Goal: Task Accomplishment & Management: Use online tool/utility

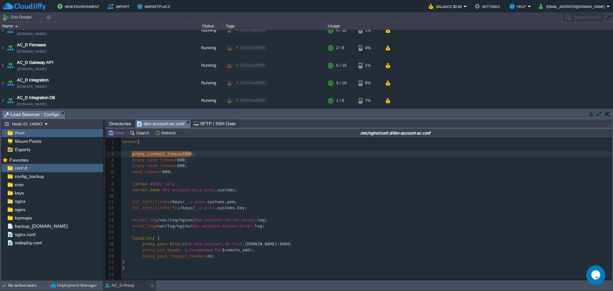
scroll to position [2, 0]
click at [607, 113] on button "button" at bounding box center [607, 114] width 4 height 6
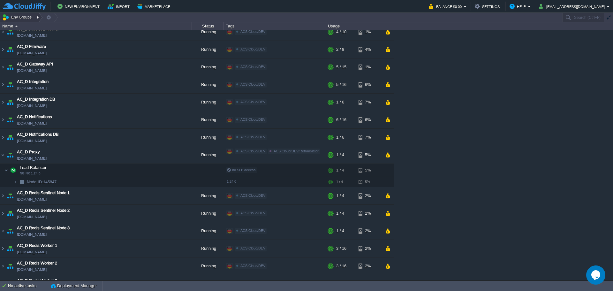
click at [36, 18] on div at bounding box center [38, 17] width 9 height 9
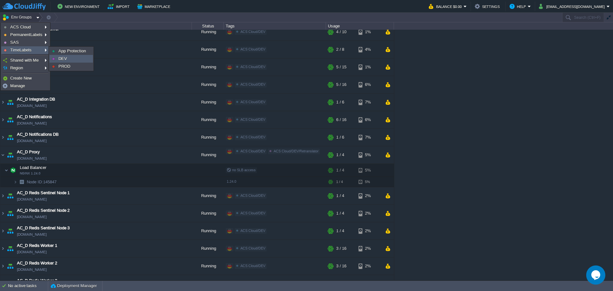
click at [65, 59] on span "DEV" at bounding box center [62, 58] width 9 height 5
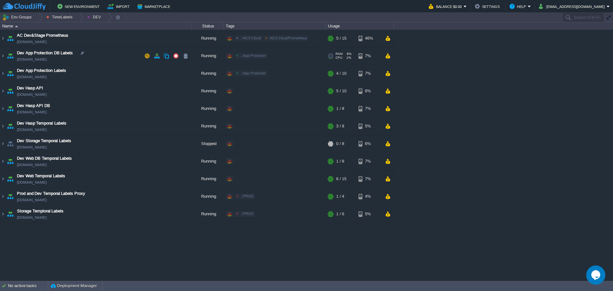
scroll to position [0, 0]
click at [4, 127] on img at bounding box center [2, 126] width 5 height 17
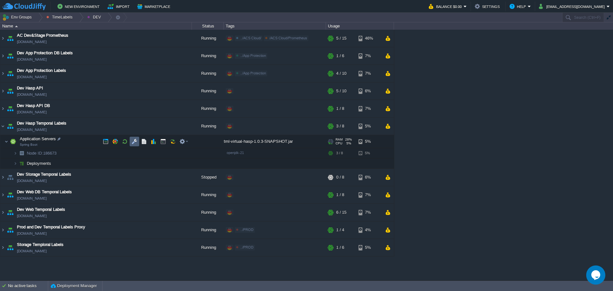
click at [143, 144] on button "button" at bounding box center [144, 142] width 6 height 6
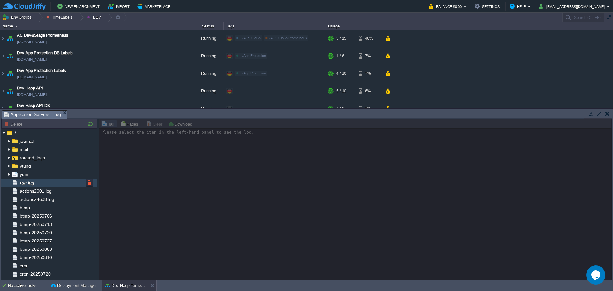
drag, startPoint x: 52, startPoint y: 183, endPoint x: 88, endPoint y: 186, distance: 36.8
click at [52, 183] on div "run.log" at bounding box center [49, 183] width 96 height 8
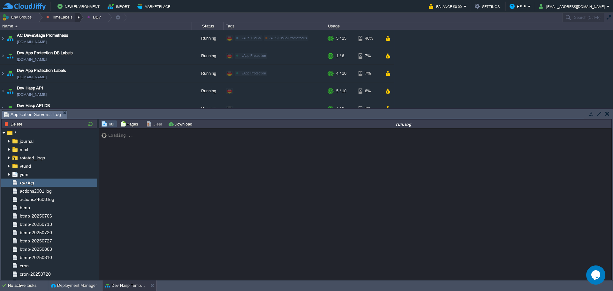
click at [75, 18] on div at bounding box center [79, 17] width 9 height 9
click at [61, 42] on span "PROD" at bounding box center [58, 42] width 12 height 5
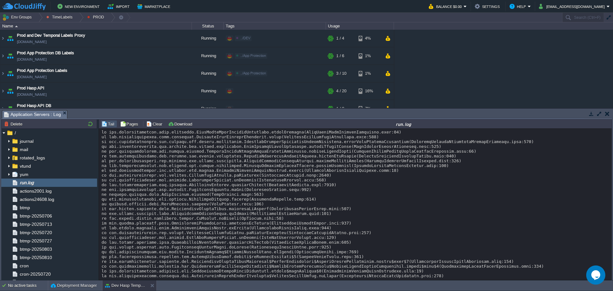
scroll to position [4651, 0]
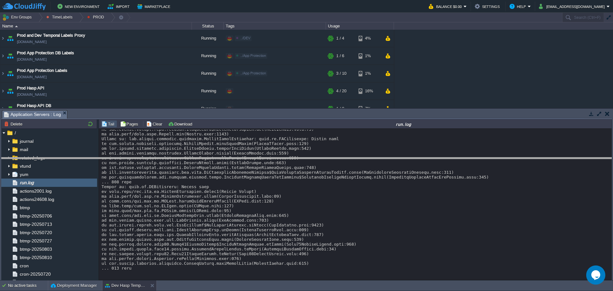
drag, startPoint x: 264, startPoint y: 116, endPoint x: 262, endPoint y: 185, distance: 69.0
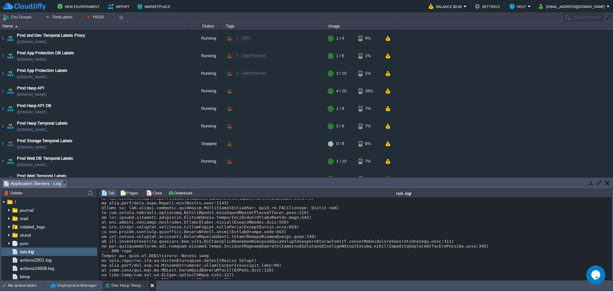
click at [151, 287] on button at bounding box center [153, 285] width 6 height 6
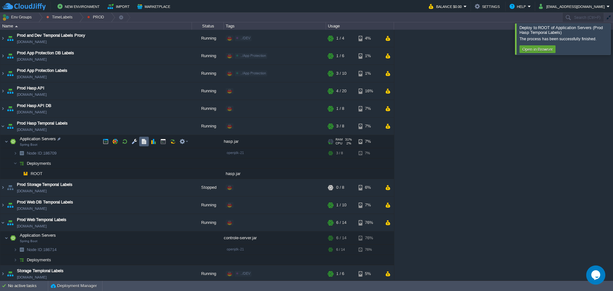
click at [145, 143] on button "button" at bounding box center [144, 142] width 6 height 6
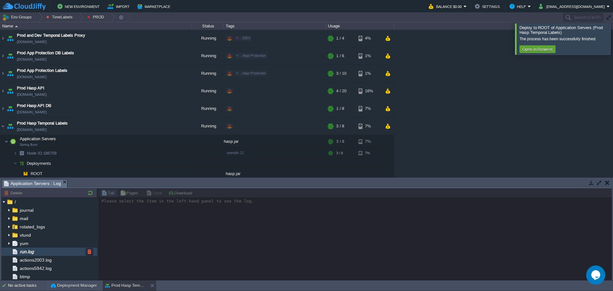
click at [35, 251] on span "run.log" at bounding box center [27, 252] width 16 height 6
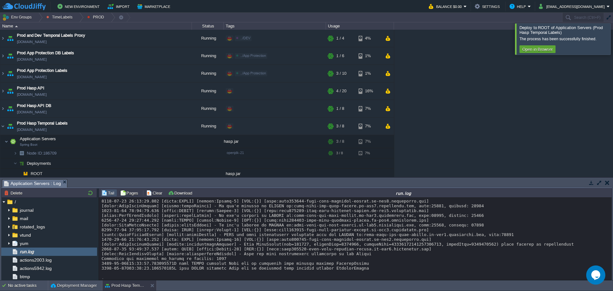
scroll to position [105, 0]
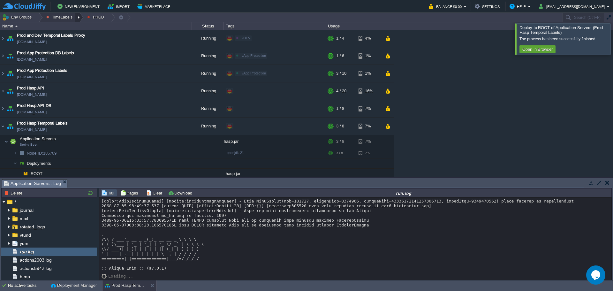
click at [75, 18] on div at bounding box center [79, 17] width 9 height 9
click at [68, 34] on link "DEV" at bounding box center [64, 34] width 43 height 7
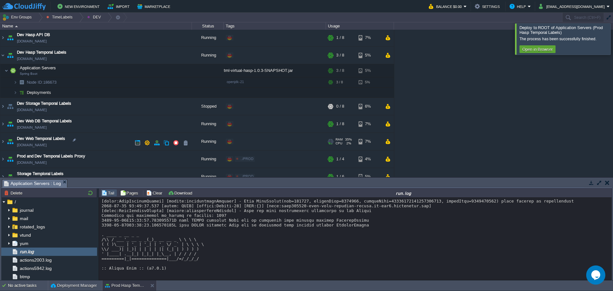
scroll to position [80, 0]
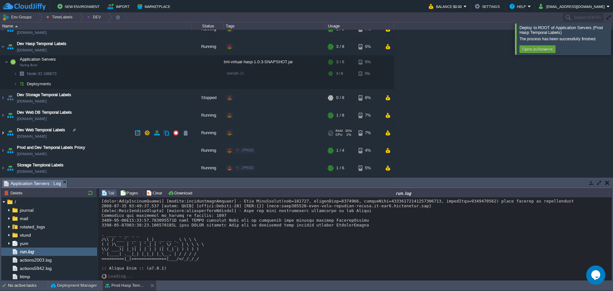
click at [4, 134] on img at bounding box center [2, 132] width 5 height 17
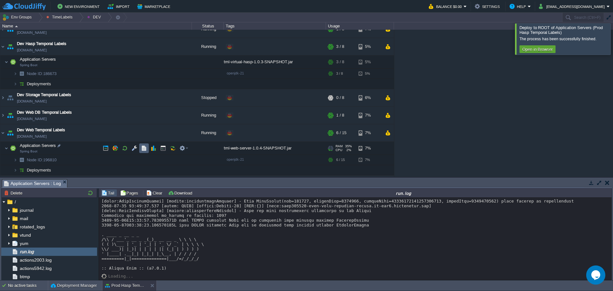
click at [142, 148] on button "button" at bounding box center [144, 148] width 6 height 6
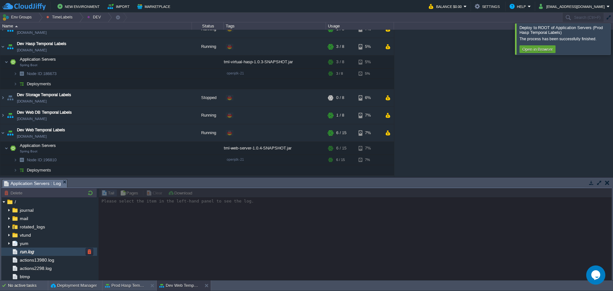
click at [49, 253] on div "run.log" at bounding box center [49, 252] width 96 height 8
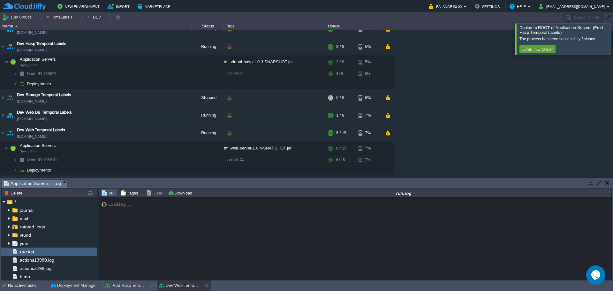
scroll to position [4763, 0]
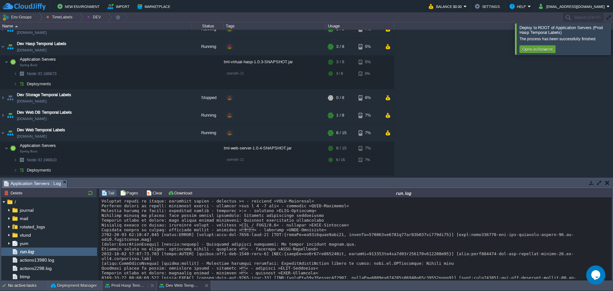
click at [134, 286] on button "Prod Hasp Temporal Labels" at bounding box center [125, 285] width 40 height 6
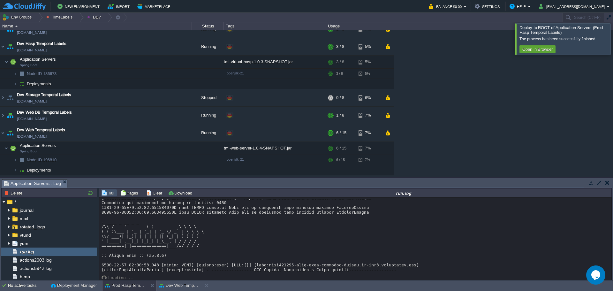
scroll to position [120, 0]
click at [175, 287] on button "Dev Web Temporal Labels" at bounding box center [179, 285] width 40 height 6
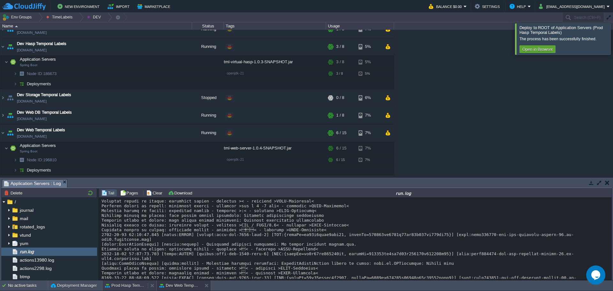
click at [126, 284] on button "Prod Hasp Temporal Labels" at bounding box center [125, 285] width 40 height 6
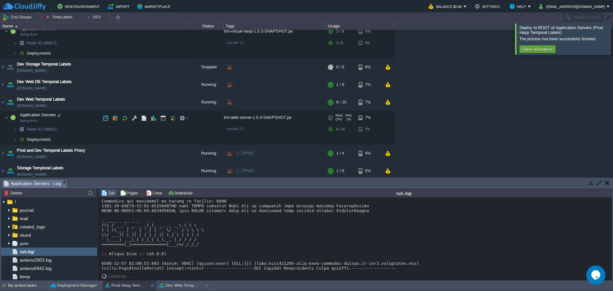
scroll to position [113, 0]
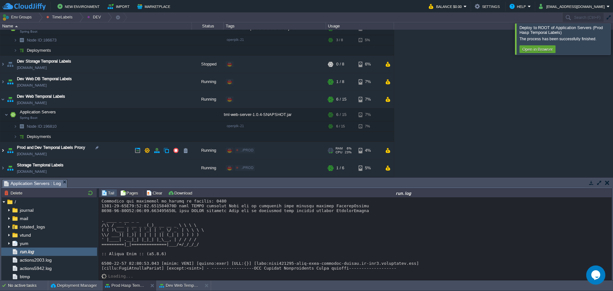
click at [1, 153] on img at bounding box center [2, 150] width 5 height 17
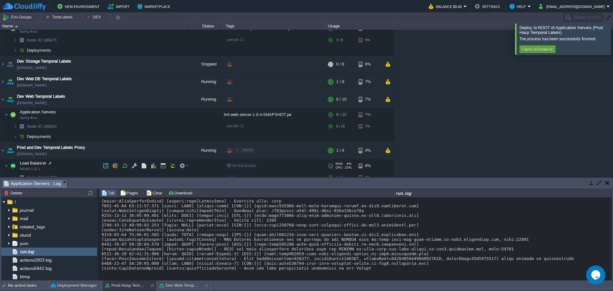
scroll to position [136, 0]
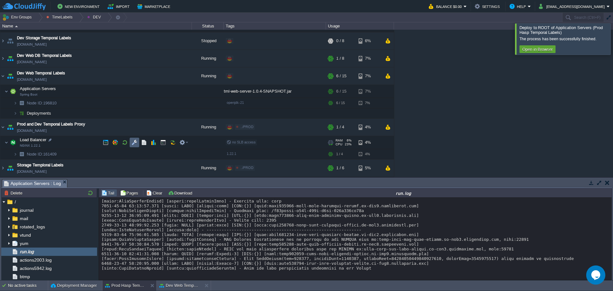
click at [135, 142] on button "button" at bounding box center [135, 143] width 6 height 6
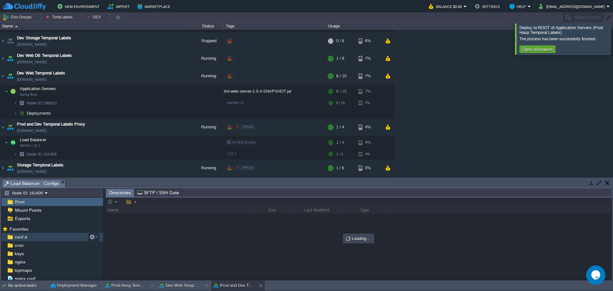
click at [43, 241] on div "conf.d" at bounding box center [53, 237] width 102 height 8
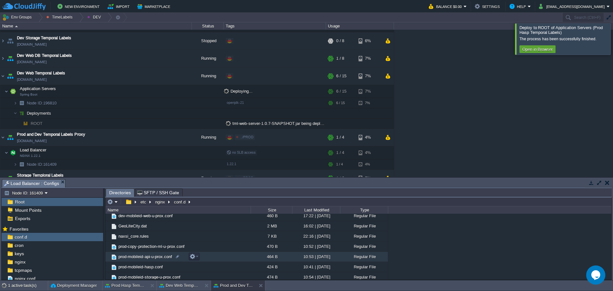
scroll to position [64, 0]
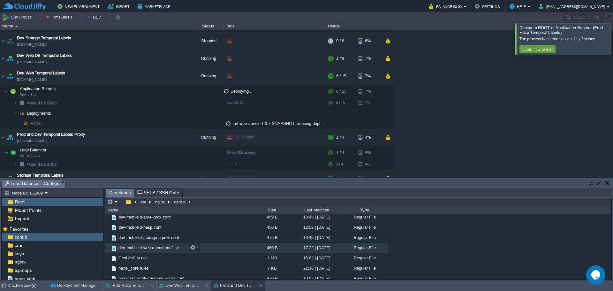
click at [146, 248] on span "dev-mobileid-web-u-prox.conf" at bounding box center [146, 247] width 56 height 5
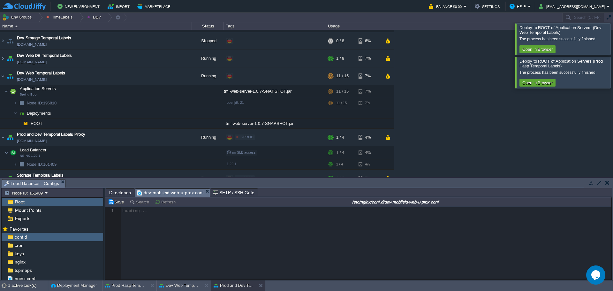
scroll to position [2, 0]
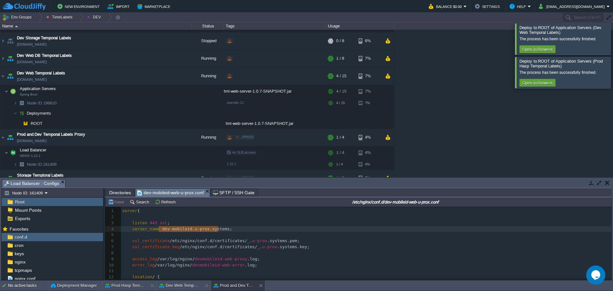
type textarea "[DOMAIN_NAME]"
drag, startPoint x: 158, startPoint y: 229, endPoint x: 219, endPoint y: 230, distance: 61.0
click at [204, 189] on em "dev-mobileid-web-u-prox.conf" at bounding box center [173, 193] width 73 height 8
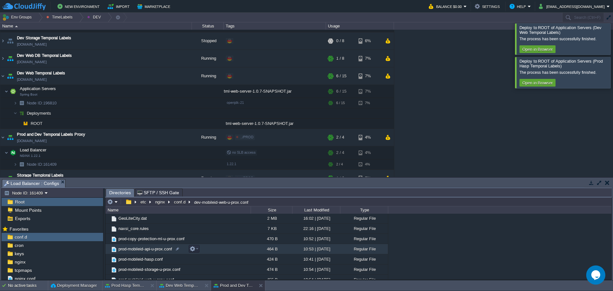
scroll to position [128, 0]
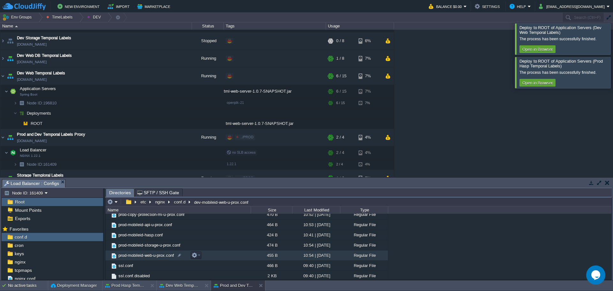
click at [157, 257] on span "prod-mobileid-web-u-prox.conf" at bounding box center [146, 255] width 57 height 5
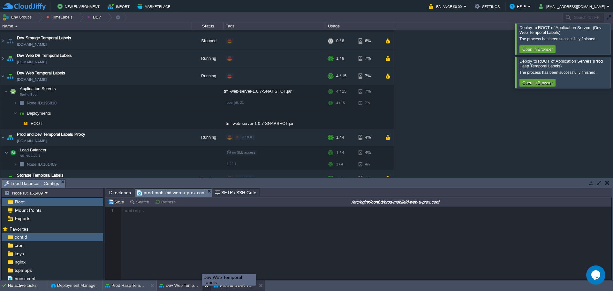
click at [206, 286] on button at bounding box center [208, 285] width 6 height 6
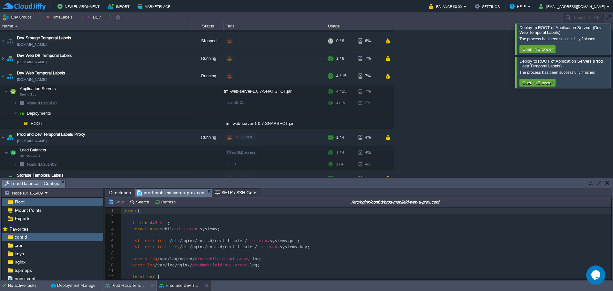
click at [613, 40] on div at bounding box center [621, 38] width 0 height 31
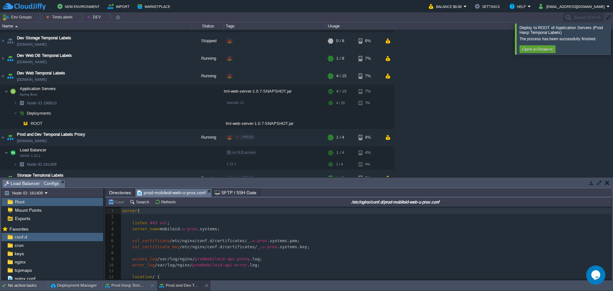
click at [613, 44] on div at bounding box center [621, 38] width 0 height 31
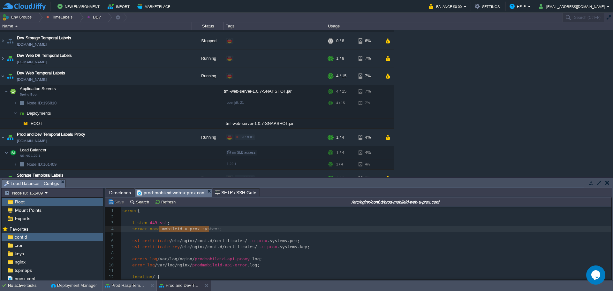
type textarea "[DOMAIN_NAME]"
drag, startPoint x: 158, startPoint y: 230, endPoint x: 211, endPoint y: 230, distance: 52.7
click at [79, 16] on div at bounding box center [79, 17] width 9 height 9
click at [68, 44] on link "PROD" at bounding box center [64, 42] width 43 height 7
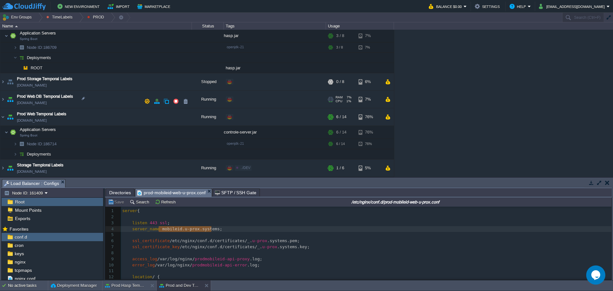
scroll to position [129, 0]
click at [133, 134] on button "button" at bounding box center [135, 132] width 6 height 6
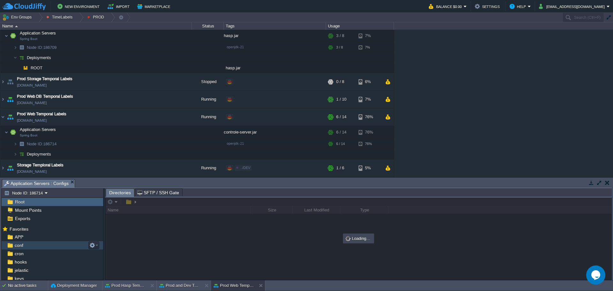
click at [43, 247] on div "conf" at bounding box center [53, 245] width 102 height 8
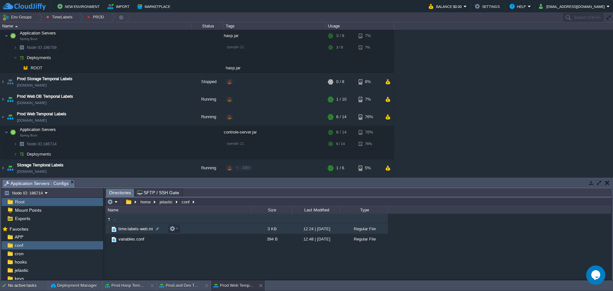
click at [132, 229] on span "time-labels-web.ini" at bounding box center [136, 228] width 36 height 5
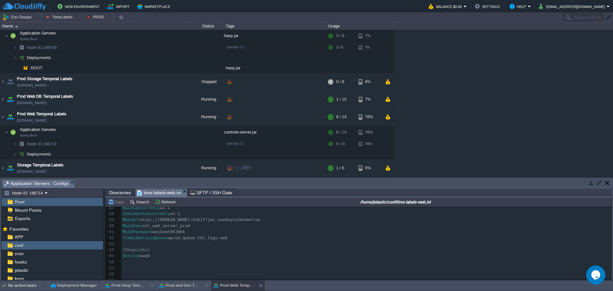
scroll to position [532, 0]
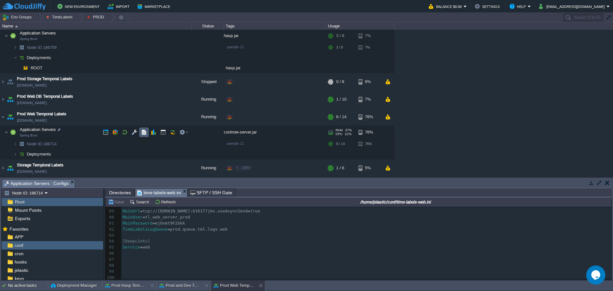
click at [146, 133] on button "button" at bounding box center [144, 132] width 6 height 6
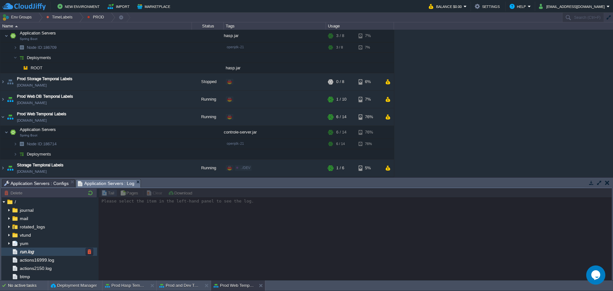
click at [69, 251] on div "run.log" at bounding box center [49, 252] width 96 height 8
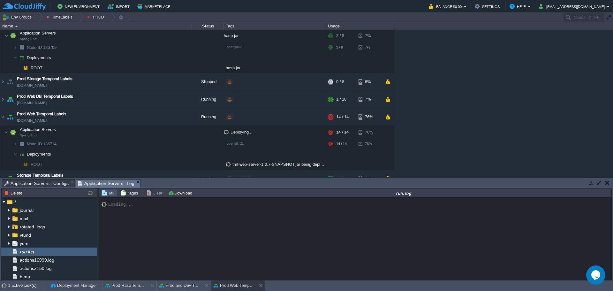
click at [132, 232] on div "Loading..." at bounding box center [355, 239] width 513 height 82
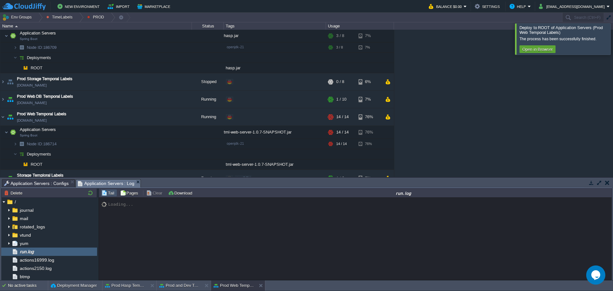
click at [613, 40] on div at bounding box center [621, 38] width 0 height 31
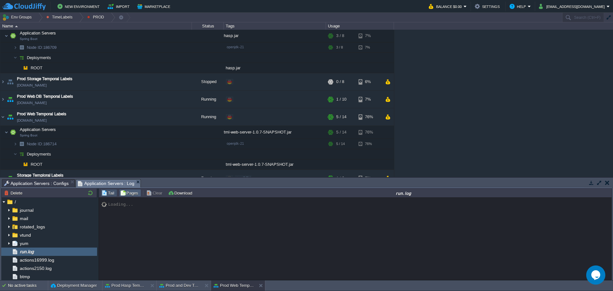
click at [121, 195] on button "Pages" at bounding box center [130, 193] width 20 height 6
type input "0"
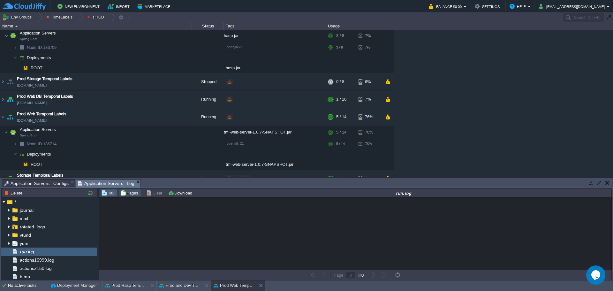
click at [111, 196] on button "Tail" at bounding box center [109, 193] width 15 height 6
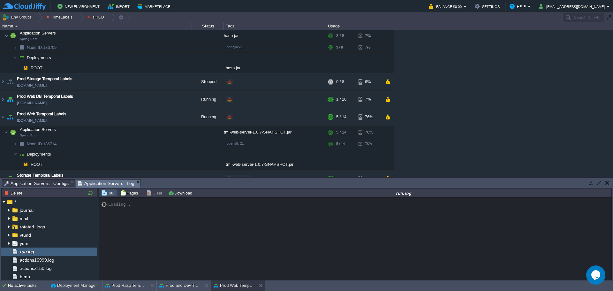
click at [264, 248] on div "Loading..." at bounding box center [355, 239] width 513 height 82
drag, startPoint x: 161, startPoint y: 133, endPoint x: 169, endPoint y: 137, distance: 8.6
click at [161, 133] on button "button" at bounding box center [163, 132] width 6 height 6
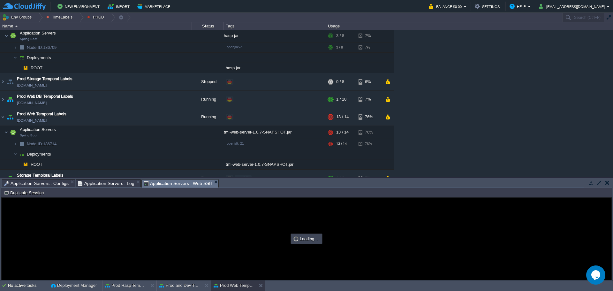
scroll to position [0, 0]
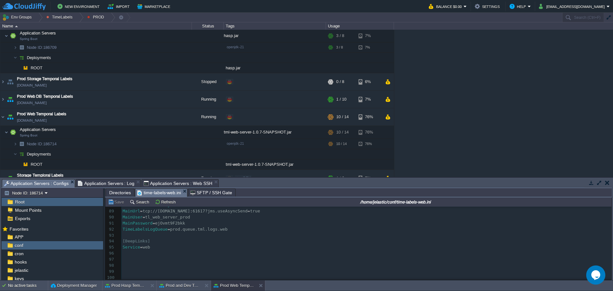
click at [57, 183] on span "Application Servers : Configs" at bounding box center [36, 184] width 65 height 8
click at [165, 184] on span "Application Servers : Web SSH" at bounding box center [178, 184] width 69 height 8
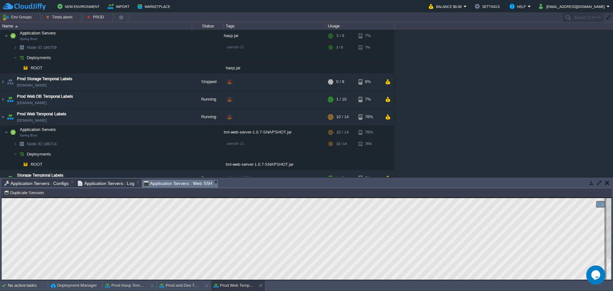
click at [122, 185] on span "Application Servers : Log" at bounding box center [106, 184] width 57 height 8
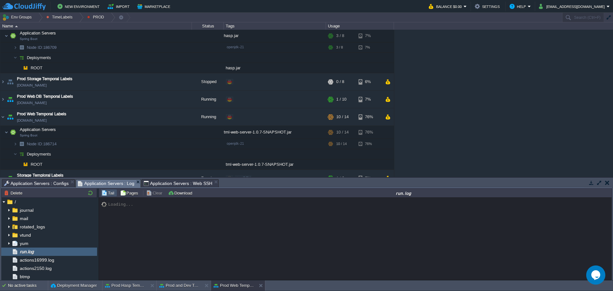
click at [159, 242] on div "Loading..." at bounding box center [355, 239] width 513 height 82
click at [53, 263] on span "actions16999.log" at bounding box center [37, 260] width 37 height 6
click at [31, 255] on span "run.log" at bounding box center [27, 252] width 16 height 6
click at [176, 237] on div "run.log is empty" at bounding box center [355, 239] width 513 height 82
click at [263, 235] on div "Loading..." at bounding box center [355, 239] width 513 height 82
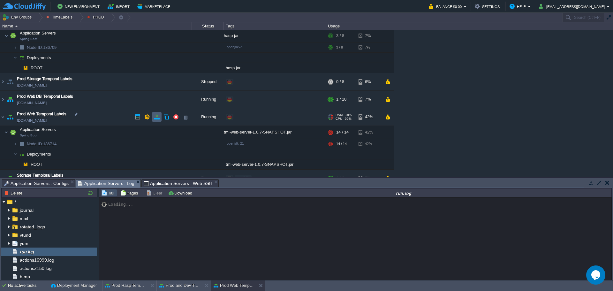
click at [156, 119] on button "button" at bounding box center [157, 117] width 6 height 6
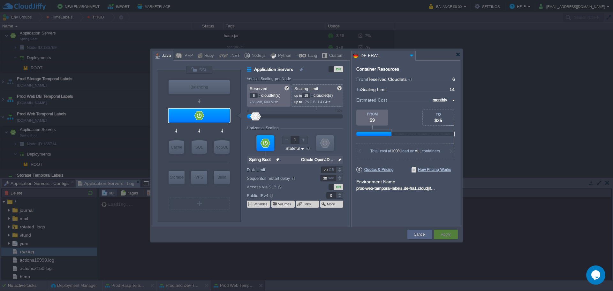
click at [314, 94] on div at bounding box center [311, 94] width 3 height 2
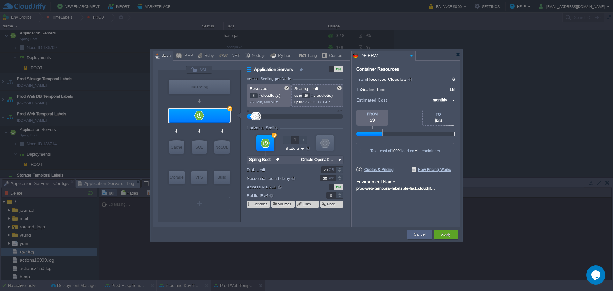
type input "20"
click at [314, 94] on div at bounding box center [311, 94] width 3 height 2
click at [445, 235] on button "Apply" at bounding box center [446, 234] width 10 height 6
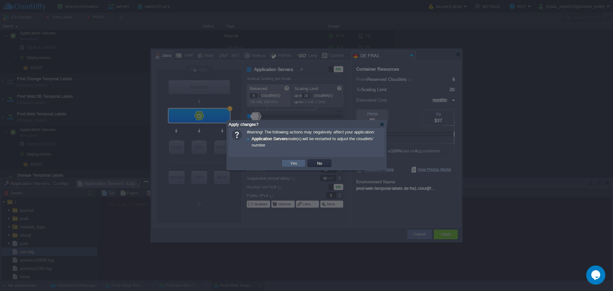
click at [297, 166] on button "Yes" at bounding box center [293, 163] width 11 height 6
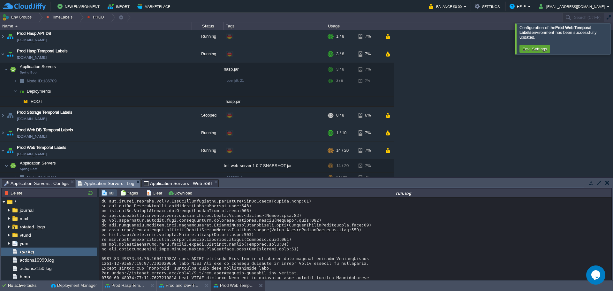
scroll to position [350, 0]
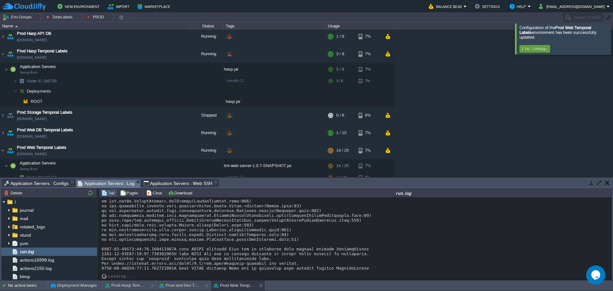
click at [613, 40] on div at bounding box center [621, 38] width 0 height 31
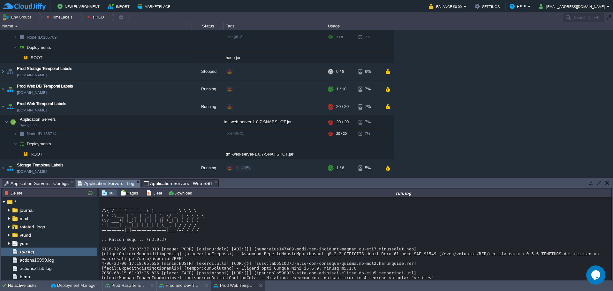
scroll to position [446, 0]
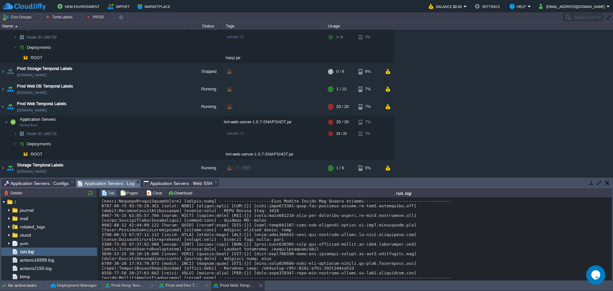
click at [321, 261] on div at bounding box center [356, 16] width 508 height 527
